Goal: Task Accomplishment & Management: Complete application form

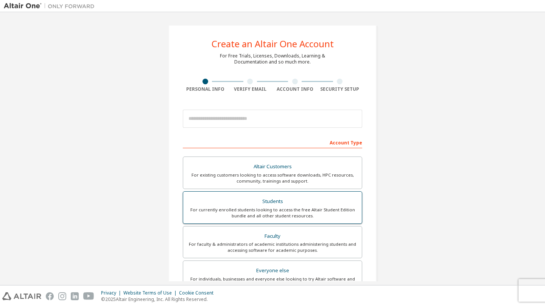
scroll to position [135, 0]
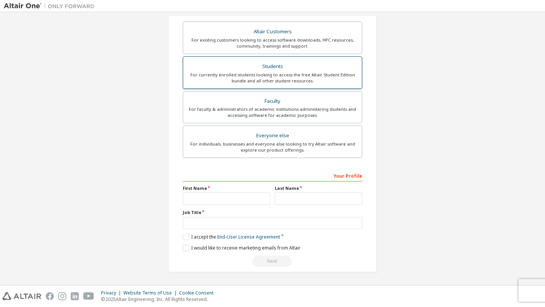
click at [279, 74] on div "For currently enrolled students looking to access the free Altair Student Editi…" at bounding box center [272, 78] width 169 height 12
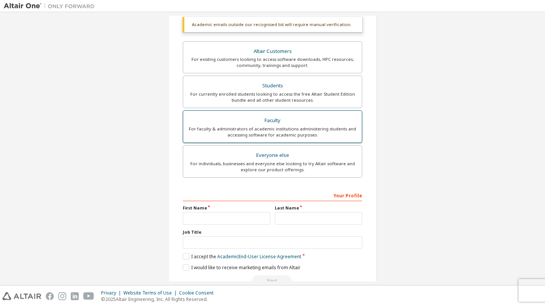
click at [279, 112] on label "Faculty For faculty & administrators of academic institutions administering stu…" at bounding box center [272, 126] width 179 height 33
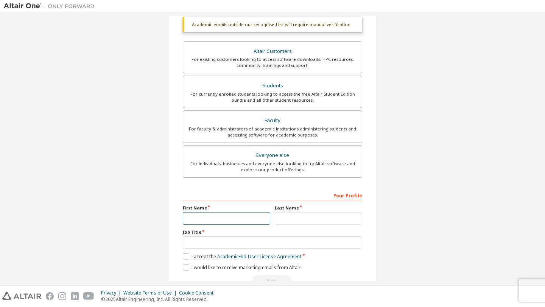
click at [222, 216] on input "text" at bounding box center [226, 218] width 87 height 12
type input "**********"
click at [285, 216] on input "text" at bounding box center [318, 218] width 87 height 12
type input "*****"
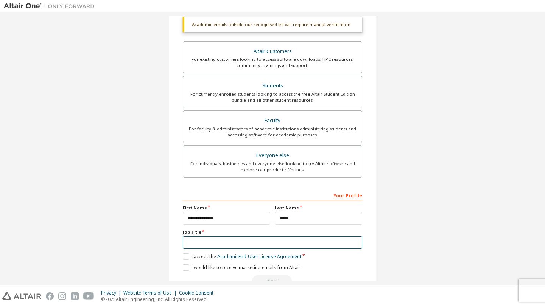
click at [222, 243] on input "text" at bounding box center [272, 242] width 179 height 12
type input "*********"
click at [188, 254] on label "I accept the Academic End-User License Agreement" at bounding box center [242, 256] width 118 height 6
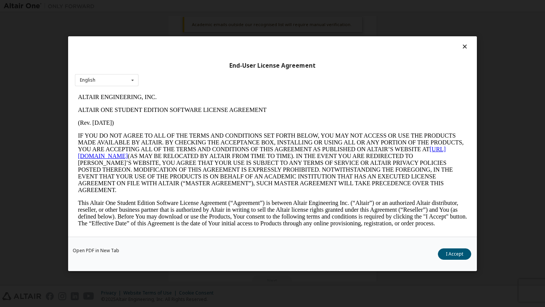
scroll to position [0, 0]
click at [458, 51] on div at bounding box center [272, 48] width 395 height 11
click at [461, 48] on icon at bounding box center [465, 46] width 8 height 7
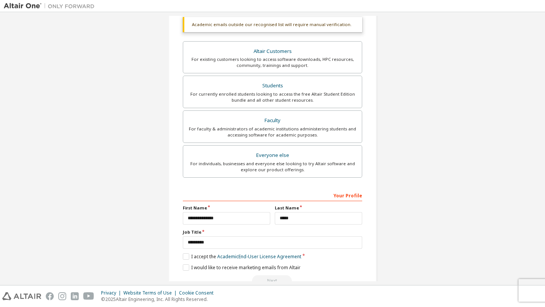
scroll to position [155, 0]
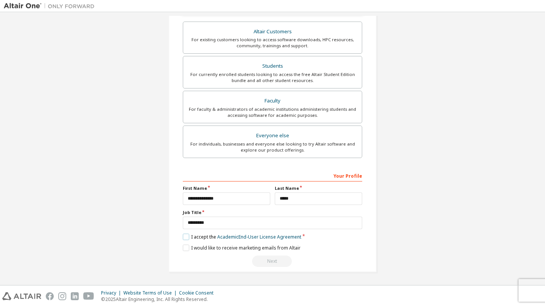
click at [189, 239] on label "I accept the Academic End-User License Agreement" at bounding box center [242, 237] width 118 height 6
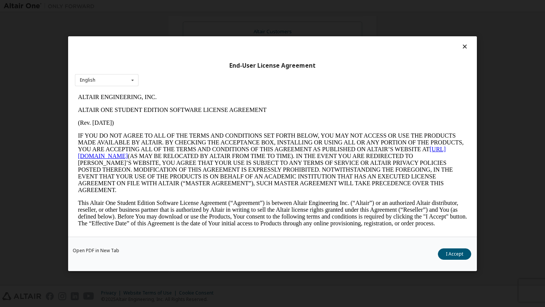
scroll to position [0, 0]
click at [461, 255] on button "I Accept" at bounding box center [454, 253] width 33 height 11
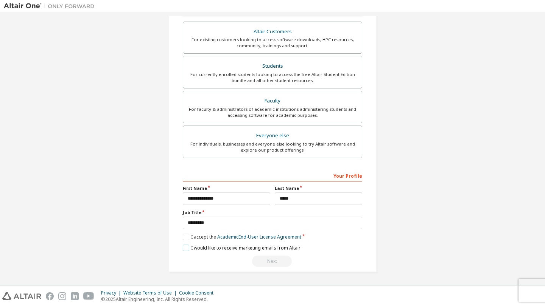
click at [183, 246] on label "I would like to receive marketing emails from Altair" at bounding box center [242, 248] width 118 height 6
click at [293, 144] on div "For individuals, businesses and everyone else looking to try Altair software an…" at bounding box center [272, 147] width 169 height 12
click at [265, 106] on div "For faculty & administrators of academic institutions administering students an…" at bounding box center [272, 112] width 169 height 12
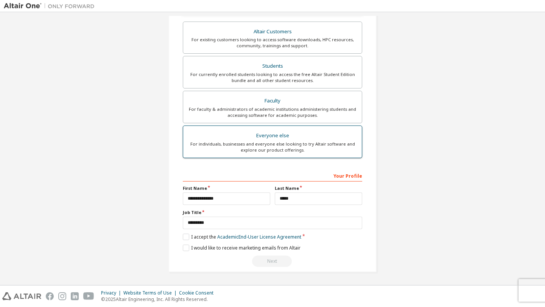
click at [284, 150] on div "For individuals, businesses and everyone else looking to try Altair software an…" at bounding box center [272, 147] width 169 height 12
click at [179, 236] on div "**********" at bounding box center [272, 81] width 208 height 382
click at [185, 238] on label "I accept the End-User License Agreement" at bounding box center [231, 237] width 97 height 6
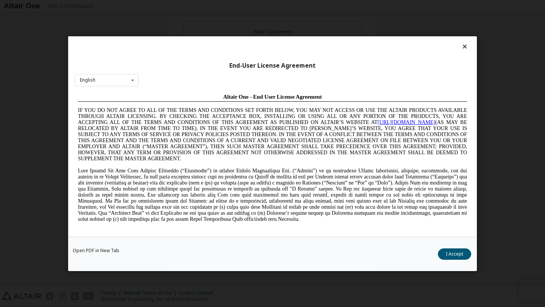
scroll to position [0, 0]
click at [450, 257] on button "I Accept" at bounding box center [454, 253] width 33 height 11
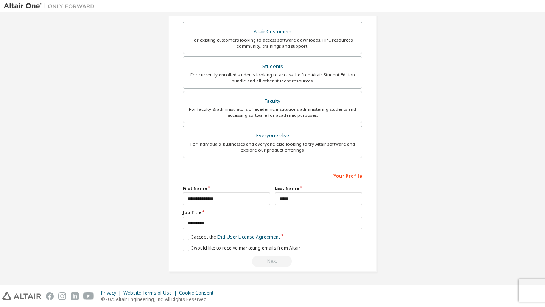
click at [278, 263] on div "Next" at bounding box center [272, 261] width 179 height 11
